Goal: Check status: Check status

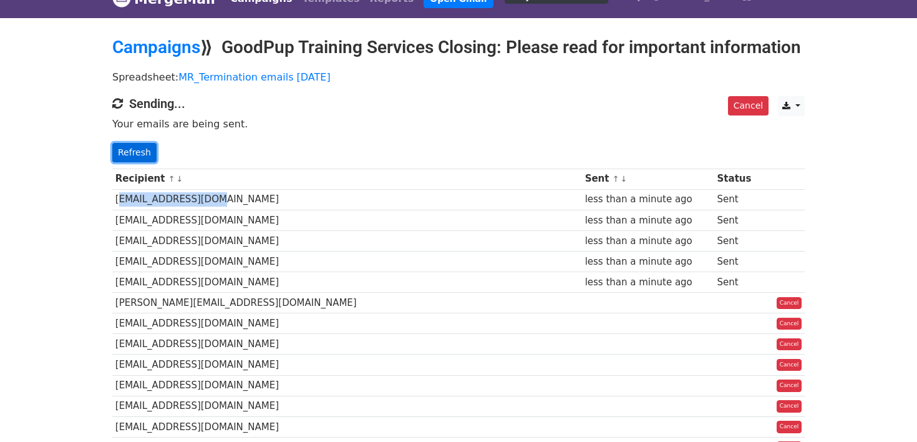
click at [141, 162] on link "Refresh" at bounding box center [134, 152] width 44 height 19
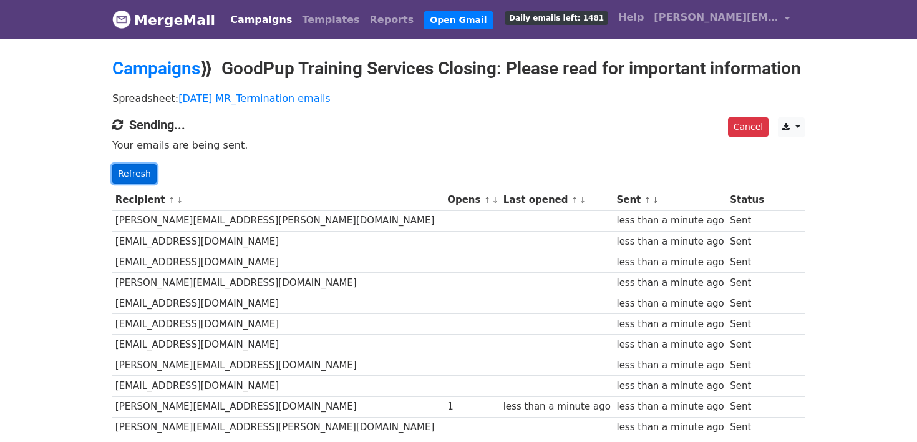
click at [128, 183] on link "Refresh" at bounding box center [134, 173] width 44 height 19
